Goal: Use online tool/utility: Utilize a website feature to perform a specific function

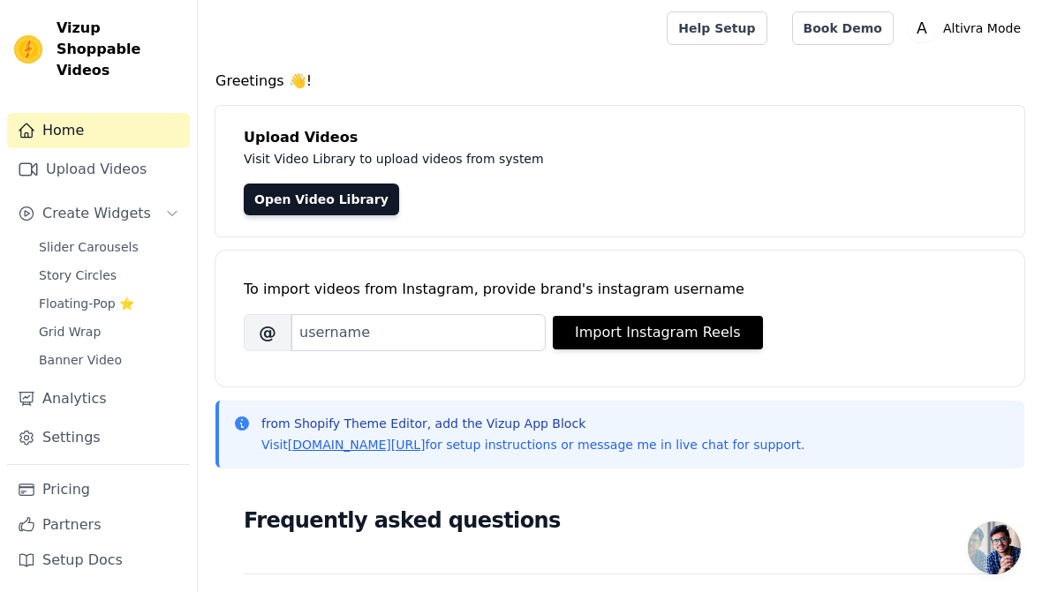
click at [80, 238] on span "Slider Carousels" at bounding box center [89, 247] width 100 height 18
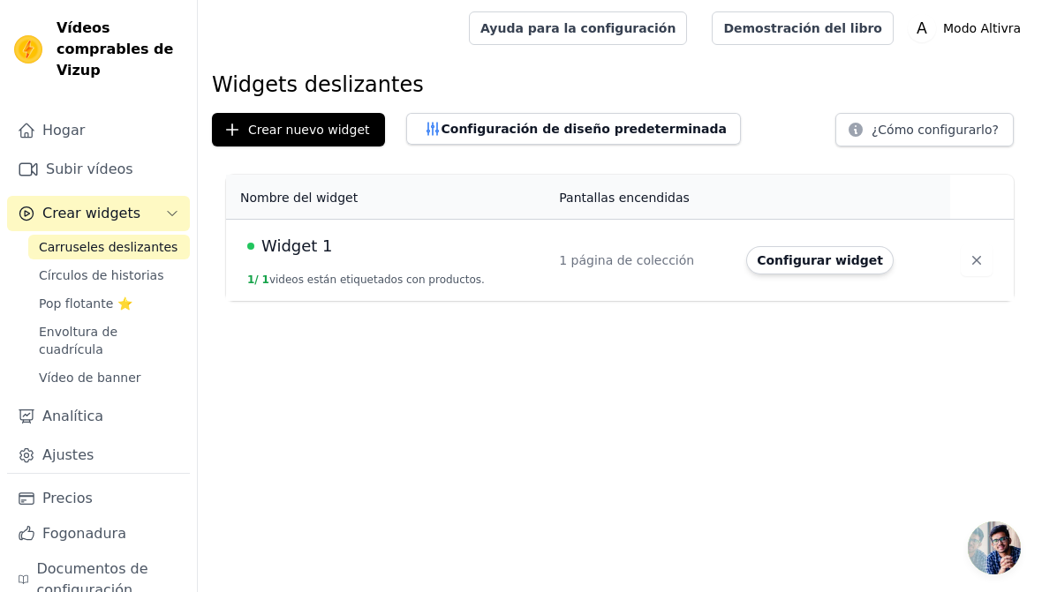
click at [814, 256] on font "Configurar widget" at bounding box center [820, 260] width 126 height 14
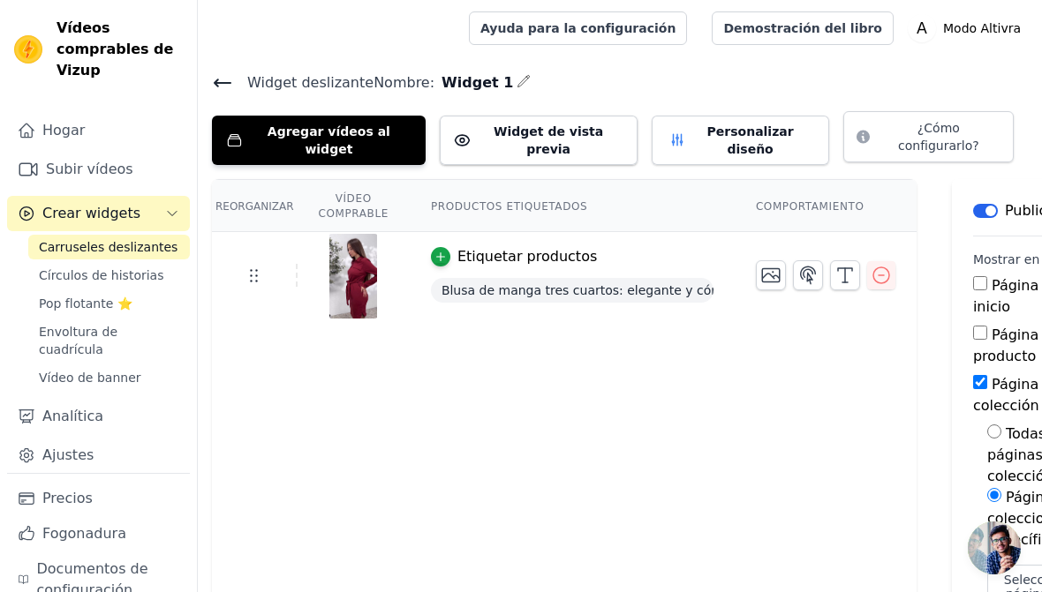
click at [228, 86] on icon at bounding box center [222, 82] width 21 height 21
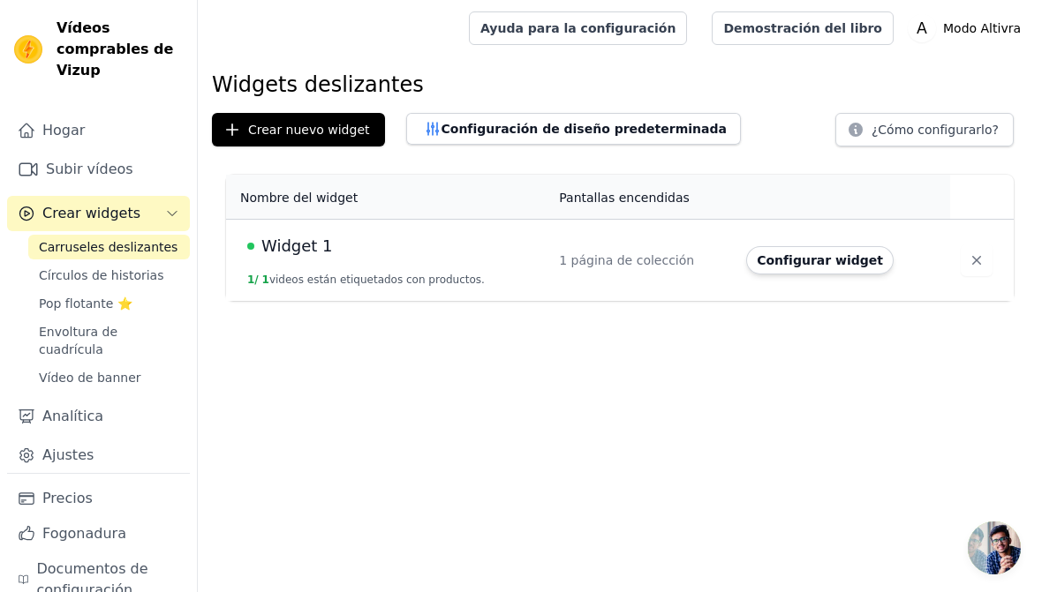
click at [325, 126] on font "Crear nuevo widget" at bounding box center [309, 130] width 122 height 14
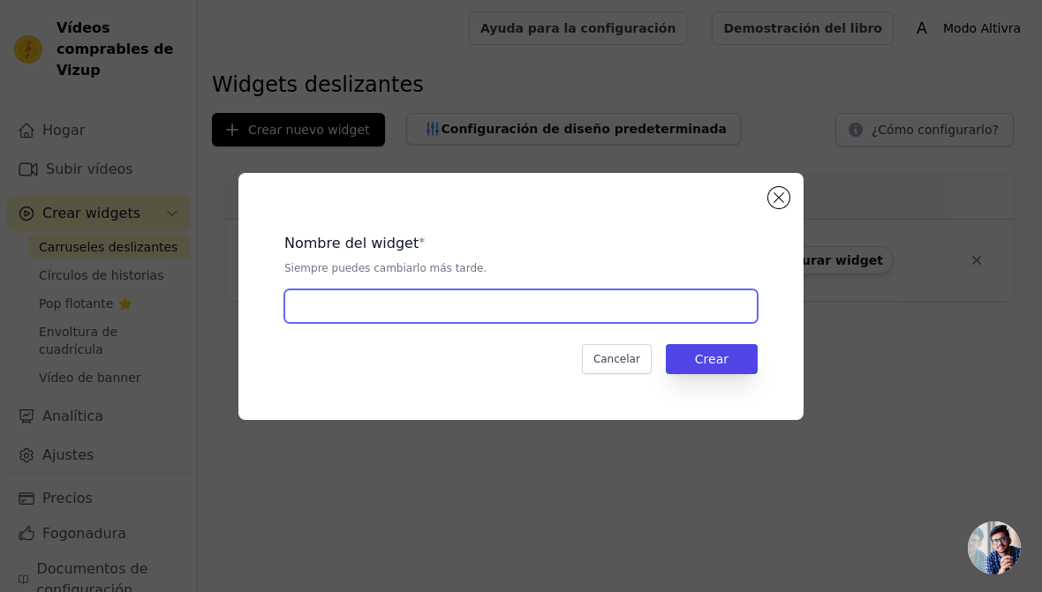
click at [502, 308] on input "text" at bounding box center [520, 307] width 473 height 34
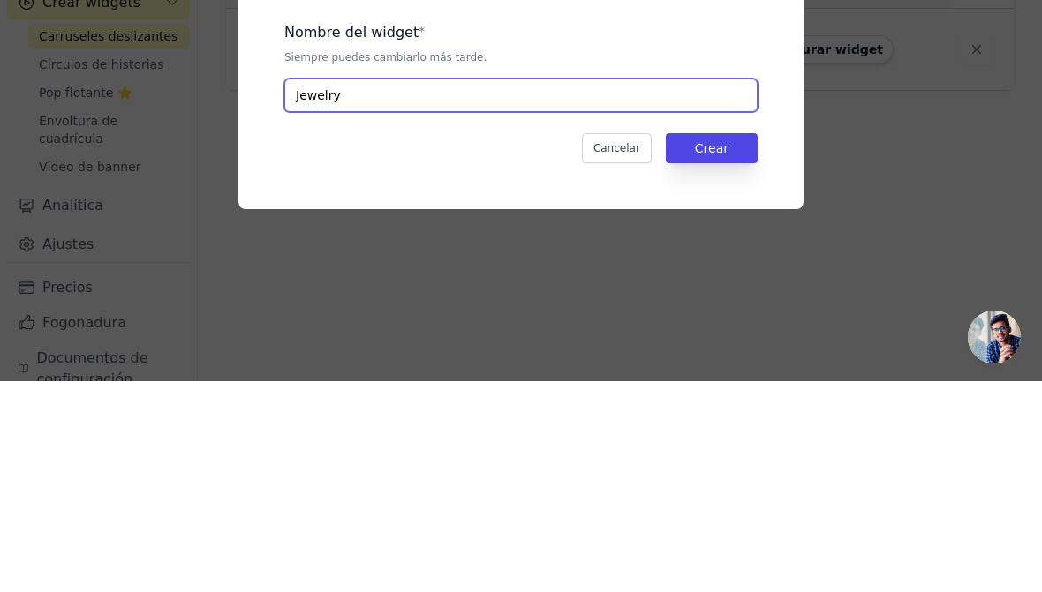
type input "Jewelry"
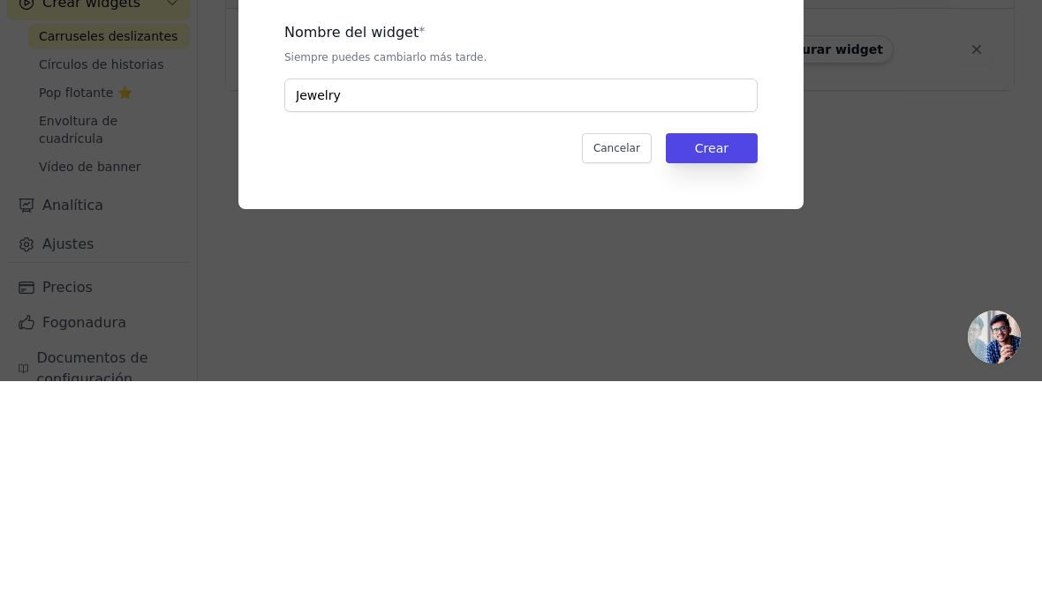
click at [724, 352] on font "Crear" at bounding box center [712, 359] width 34 height 14
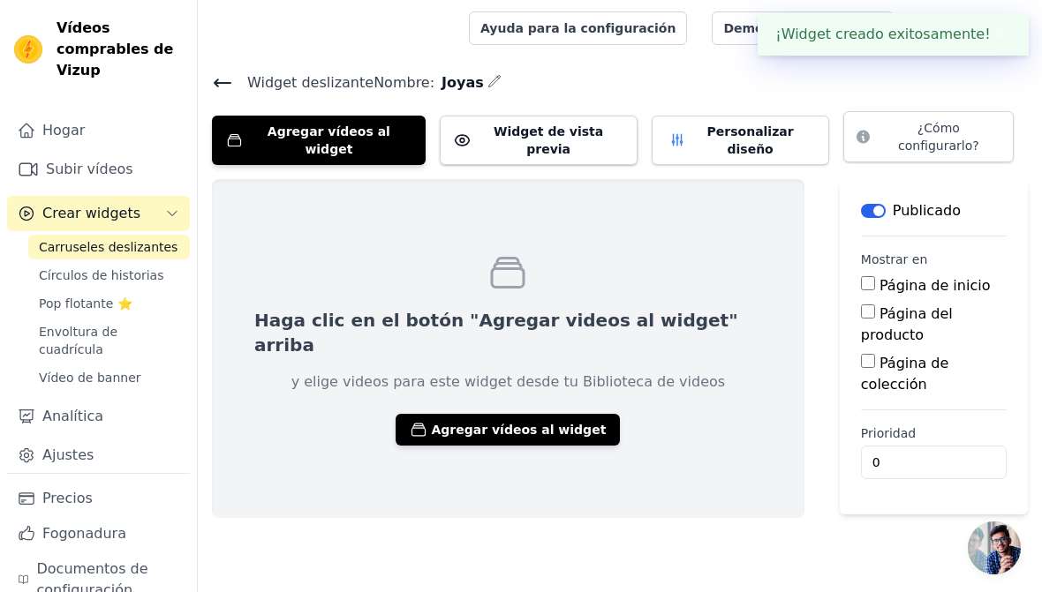
click at [502, 423] on font "Agregar vídeos al widget" at bounding box center [518, 430] width 175 height 14
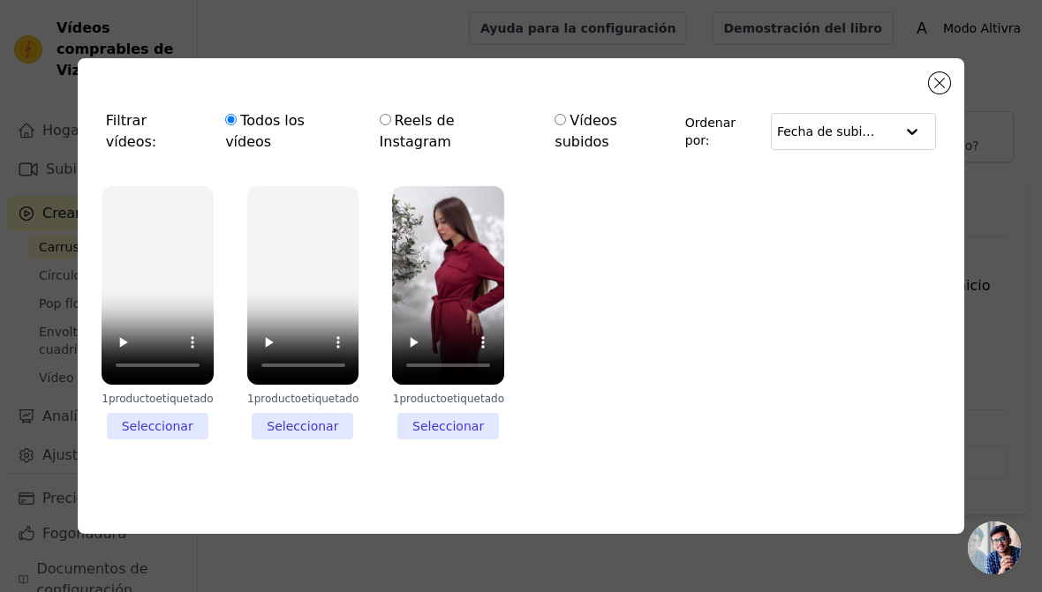
click at [947, 87] on button "Cerrar modal" at bounding box center [939, 82] width 21 height 21
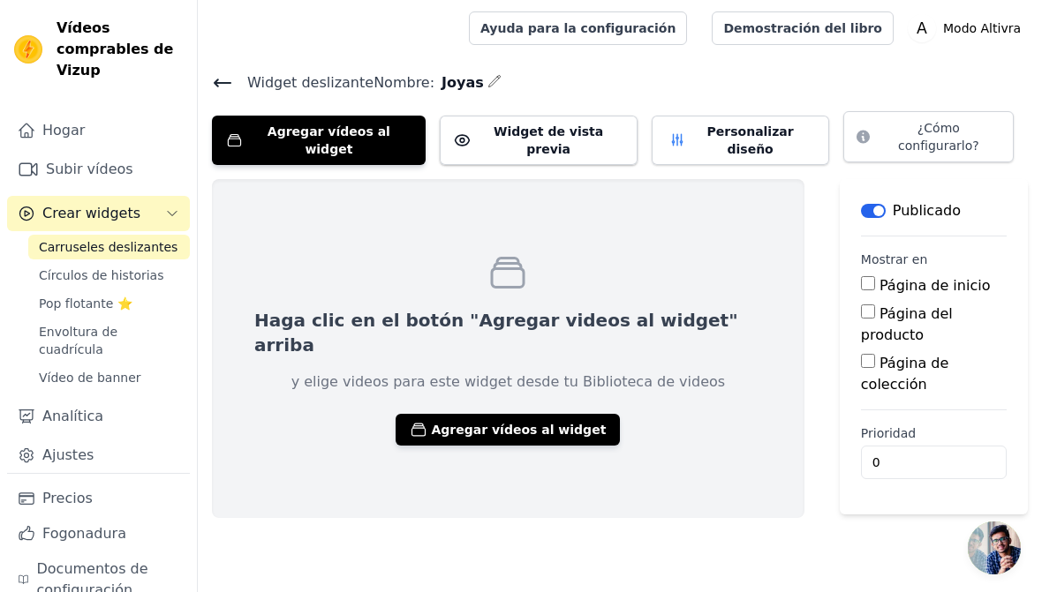
click at [86, 137] on link "Hogar" at bounding box center [98, 130] width 183 height 35
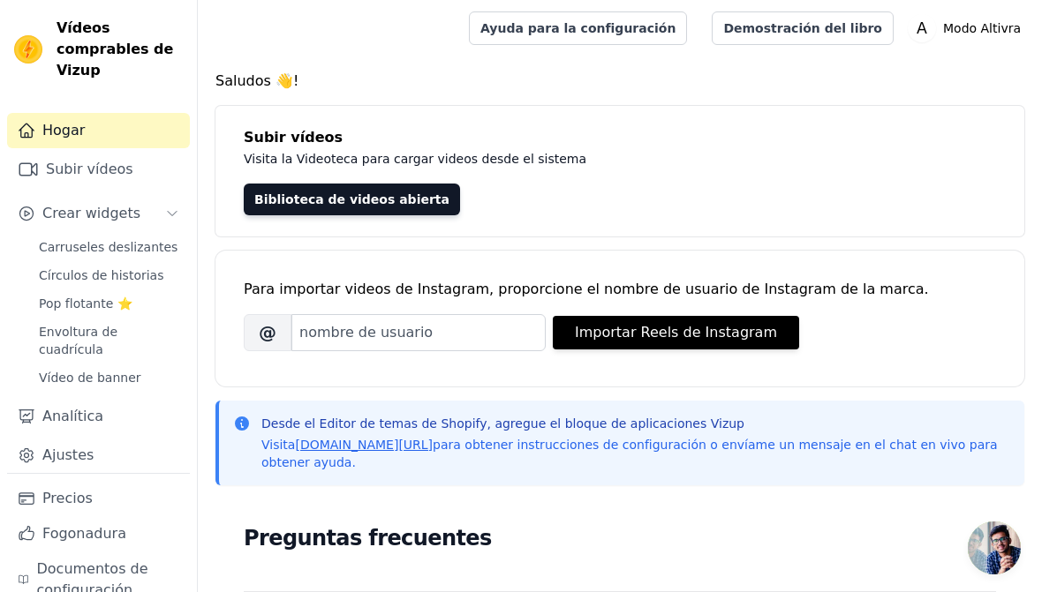
click at [102, 219] on font "Crear widgets" at bounding box center [91, 213] width 98 height 17
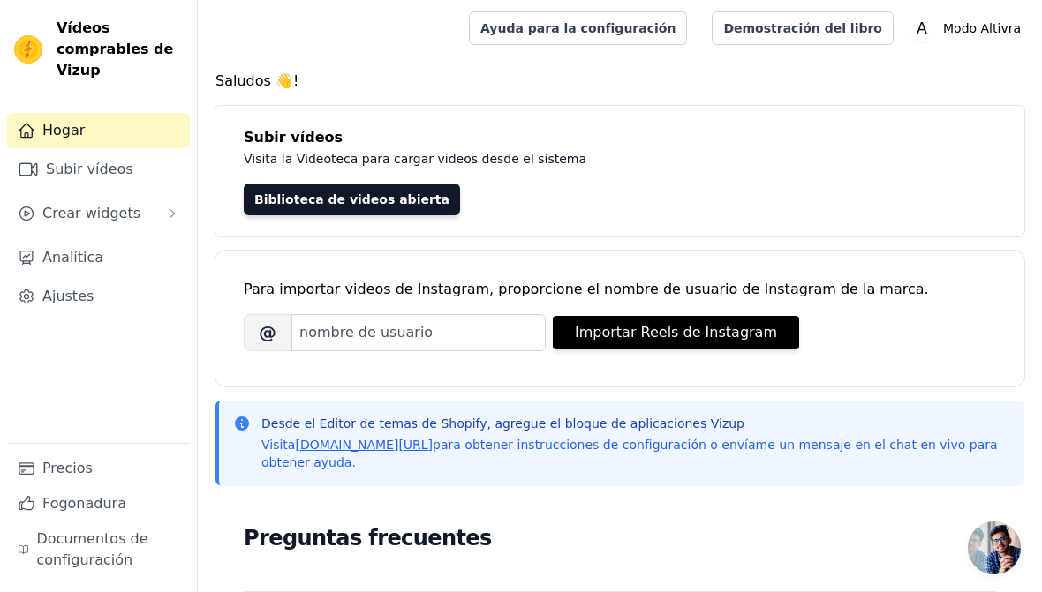
click at [120, 216] on font "Crear widgets" at bounding box center [91, 213] width 98 height 17
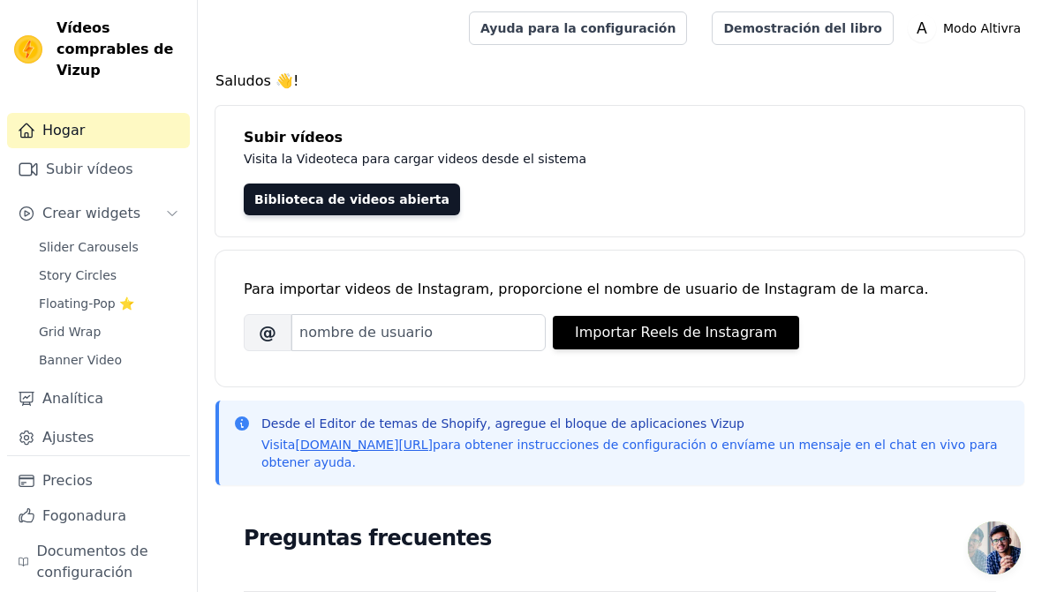
click at [102, 284] on link "Story Circles" at bounding box center [109, 275] width 162 height 25
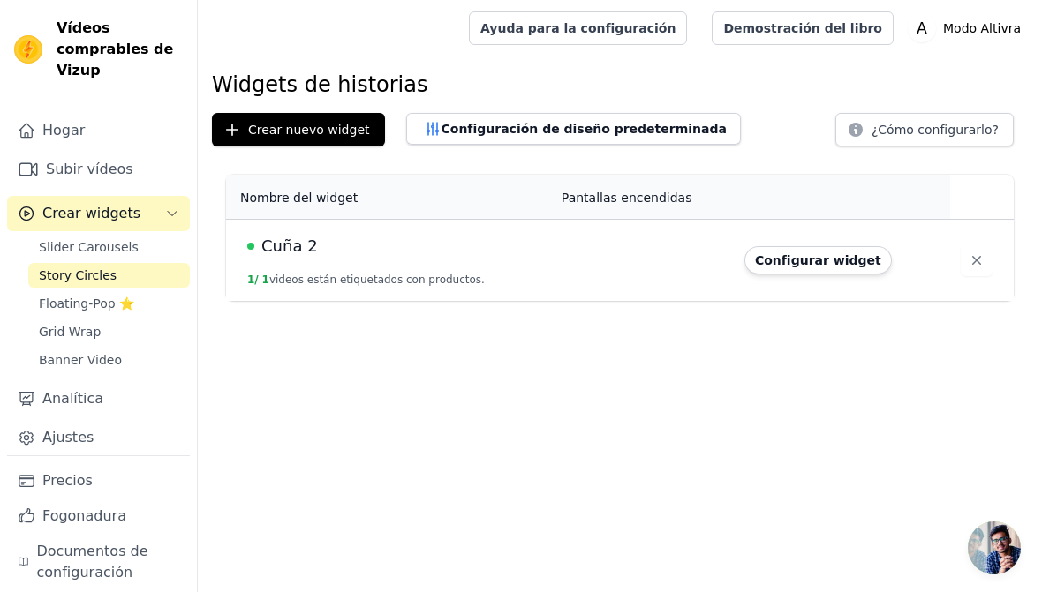
click at [89, 338] on span "Grid Wrap" at bounding box center [70, 332] width 62 height 18
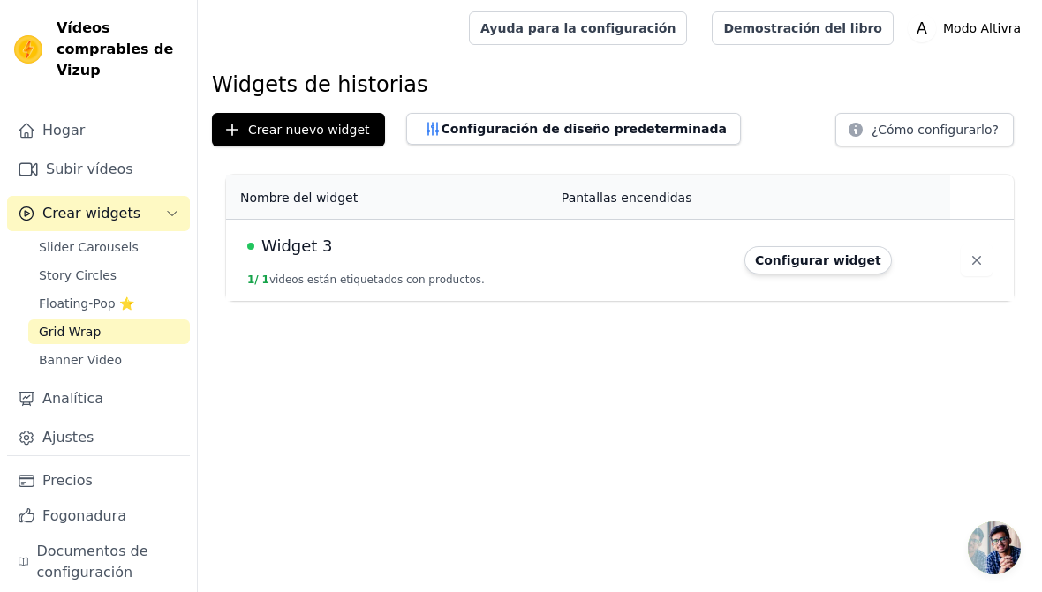
click at [341, 132] on font "Crear nuevo widget" at bounding box center [309, 130] width 122 height 14
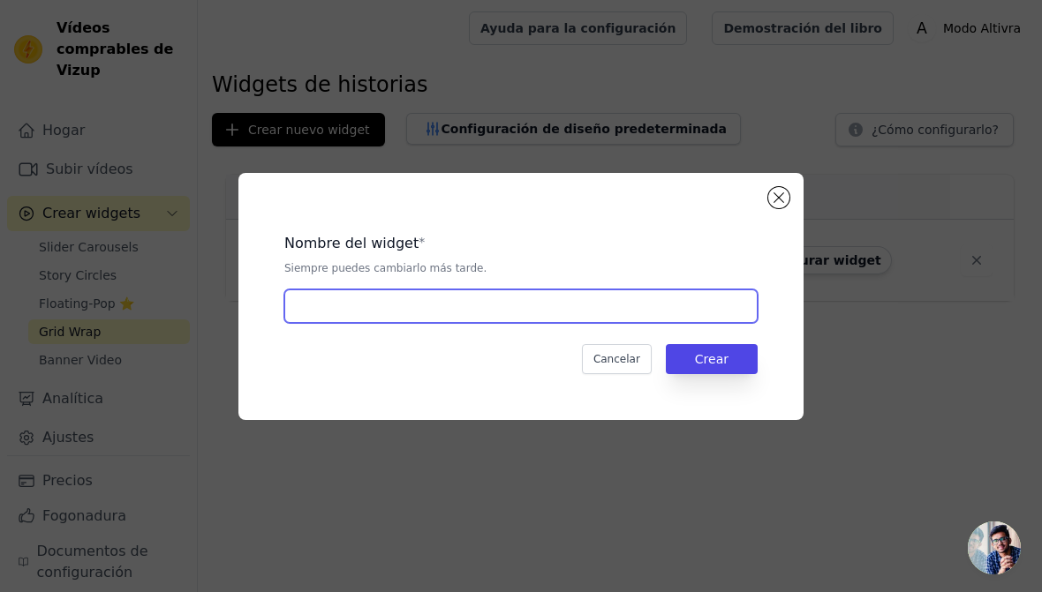
click at [447, 304] on input "text" at bounding box center [520, 307] width 473 height 34
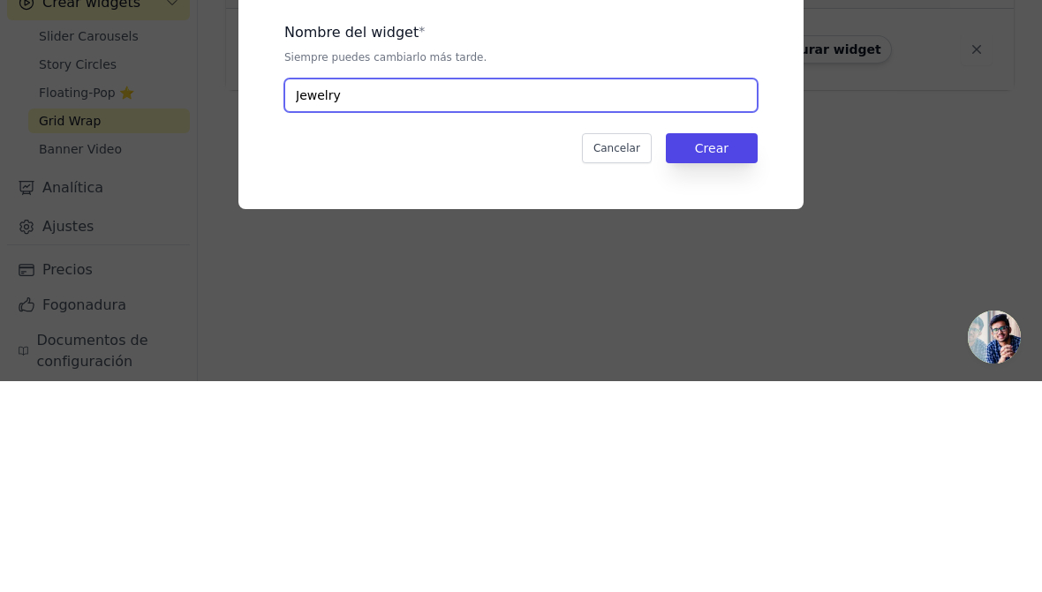
type input "Jewelry"
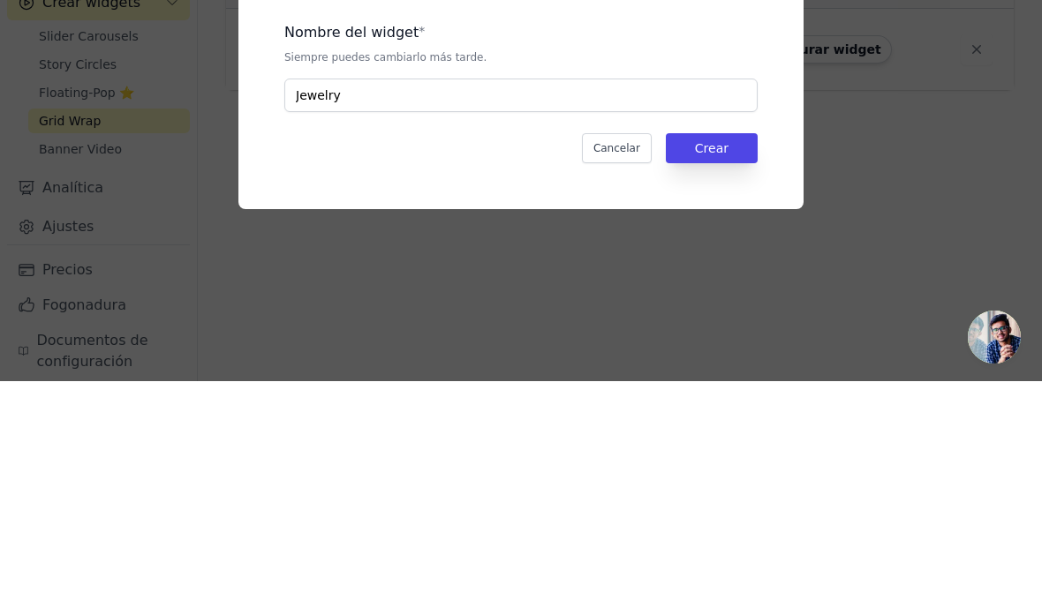
click at [713, 352] on font "Crear" at bounding box center [712, 359] width 34 height 14
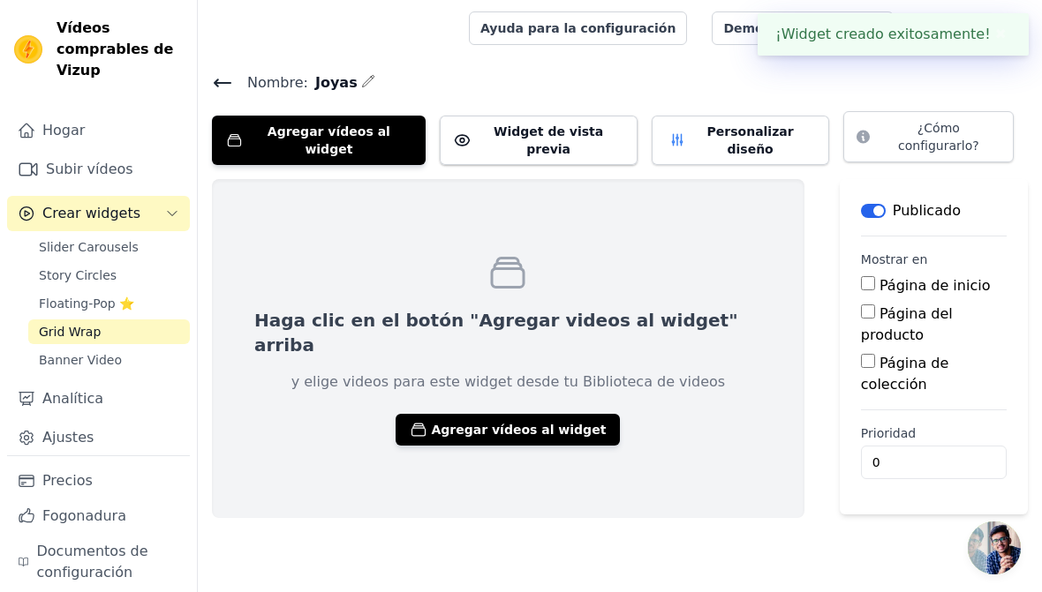
click at [482, 423] on font "Agregar vídeos al widget" at bounding box center [518, 430] width 175 height 14
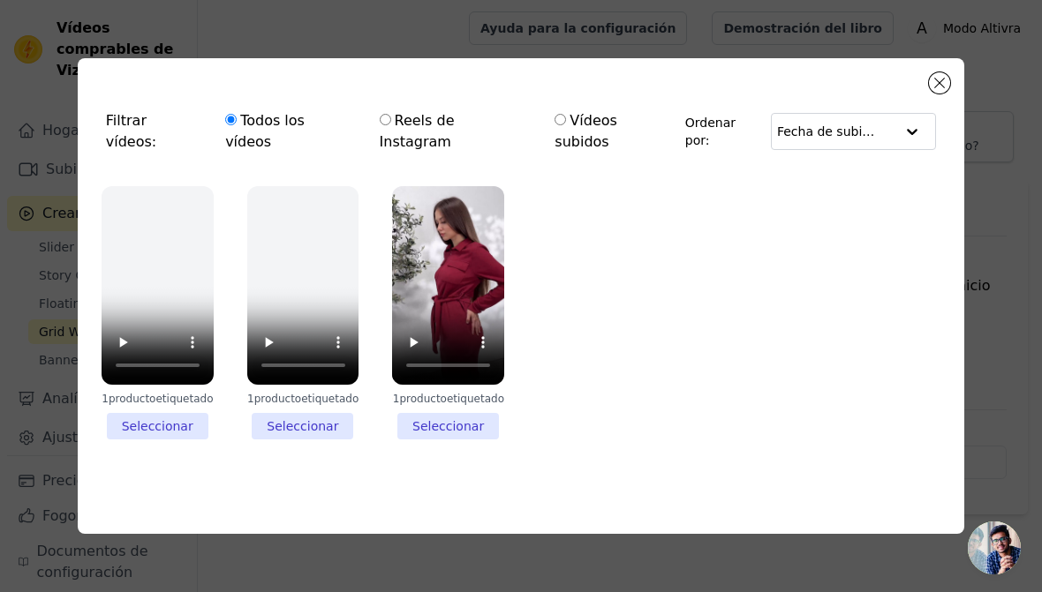
click at [945, 94] on button "Cerrar modal" at bounding box center [939, 82] width 21 height 21
